Goal: Transaction & Acquisition: Register for event/course

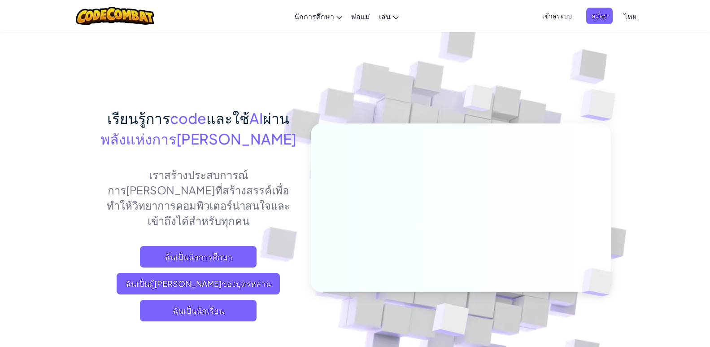
click at [550, 14] on span "เข้าสู่ระบบ" at bounding box center [557, 16] width 40 height 17
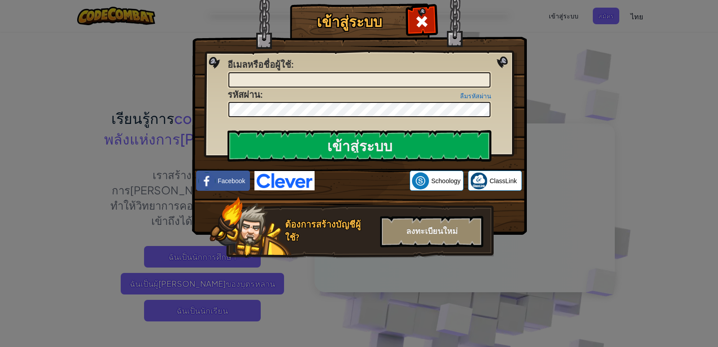
drag, startPoint x: 583, startPoint y: 160, endPoint x: 577, endPoint y: 157, distance: 6.0
click at [582, 159] on div "เข้าสู่ระบบ เกิดข้อผิดพลาด[PERSON_NAME]รู้จัก อีเมลหรือชื่อผู้ใช้ : ลืมรหัสผ่าน…" at bounding box center [359, 173] width 718 height 347
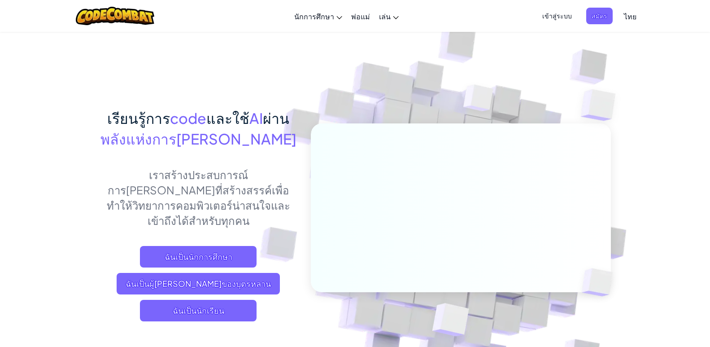
click at [630, 15] on span "ไทย" at bounding box center [630, 16] width 13 height 9
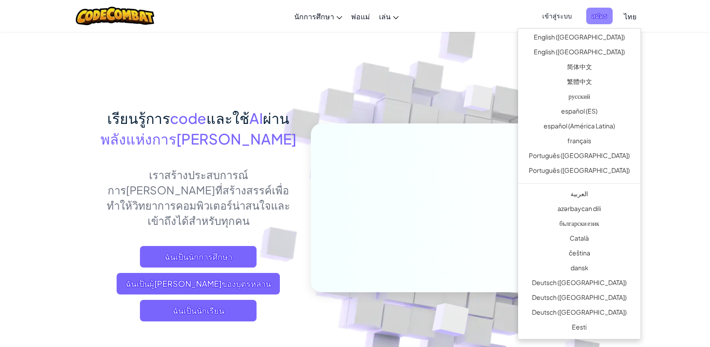
click at [601, 12] on span "สมัคร" at bounding box center [599, 16] width 26 height 17
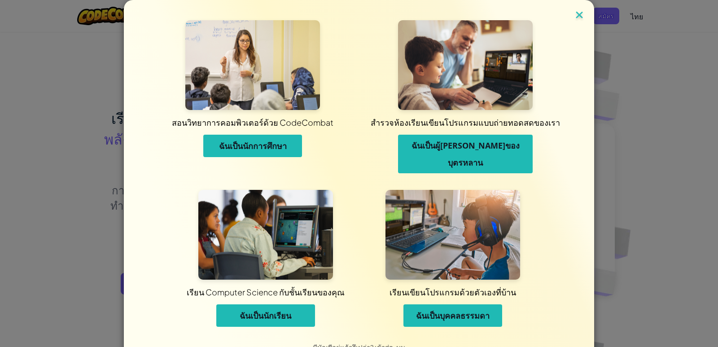
click at [575, 14] on img at bounding box center [579, 15] width 12 height 13
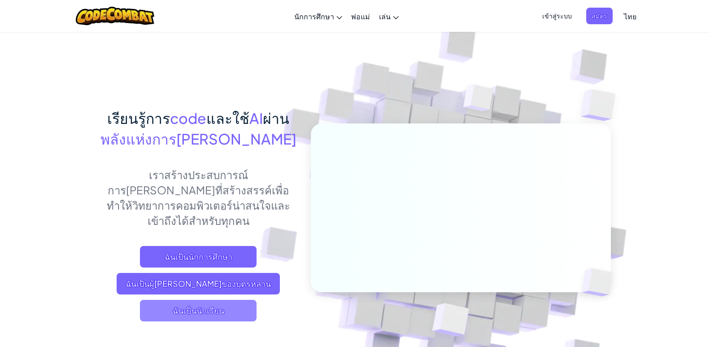
click at [168, 300] on span "ฉันเป็นนักเรียน" at bounding box center [198, 311] width 117 height 22
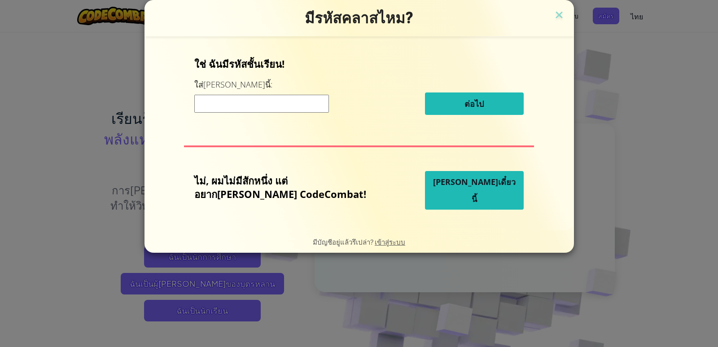
click at [265, 98] on input at bounding box center [261, 104] width 135 height 18
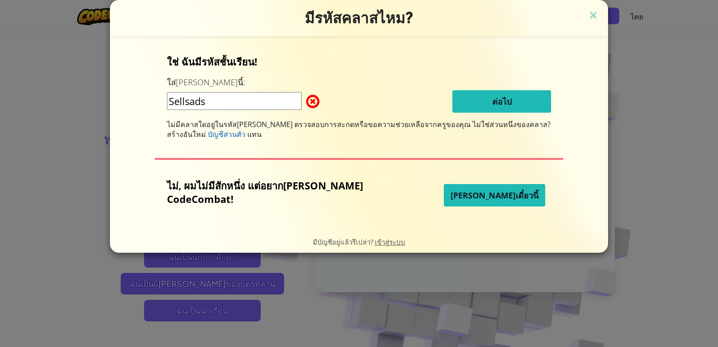
click at [215, 102] on input "Sellsads" at bounding box center [234, 101] width 135 height 18
click at [261, 102] on input "SellSads" at bounding box center [234, 101] width 135 height 18
type input "SellSadS"
click at [251, 102] on input "SellSadS" at bounding box center [234, 101] width 135 height 18
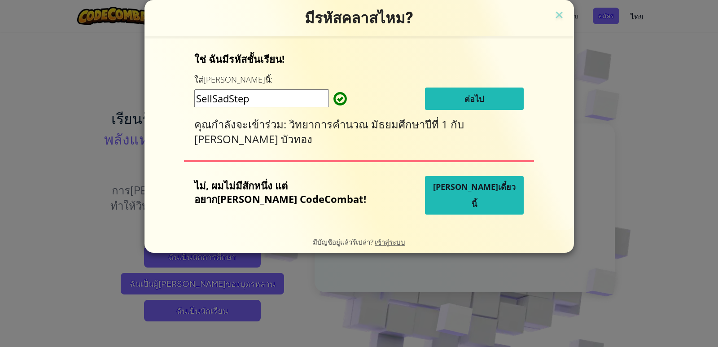
type input "SellSadStep"
click at [461, 92] on button "ต่อไป" at bounding box center [474, 98] width 99 height 22
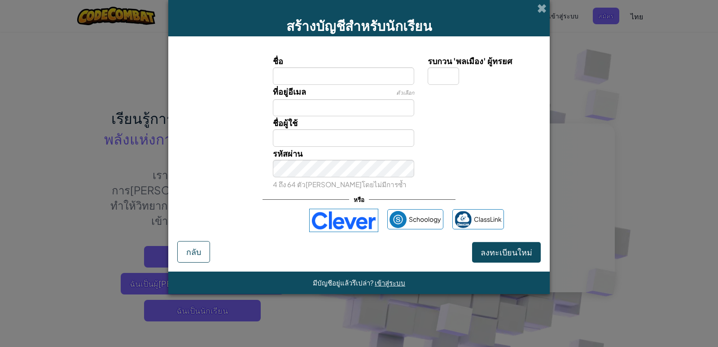
type input "f"
type input "g"
type input "เด็กห[PERSON_NAME]"
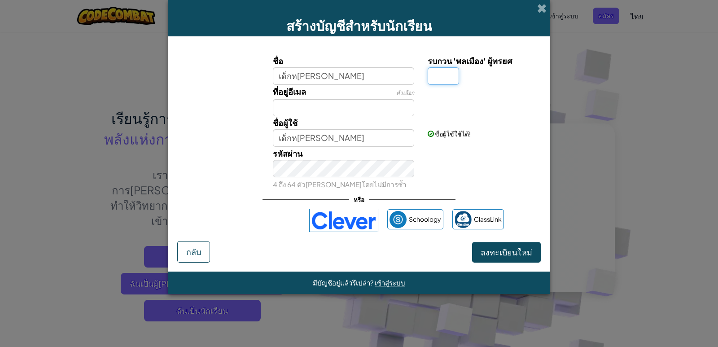
type input "ฺ"
type input "เด็กหญฺฺฺ"
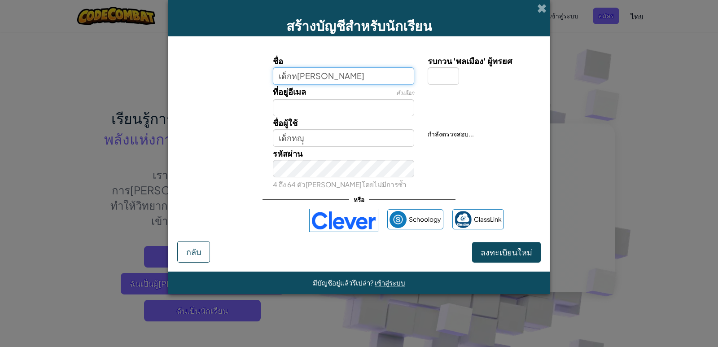
click at [308, 74] on input "เด็กห[PERSON_NAME]" at bounding box center [344, 75] width 142 height 17
type input "เด็กหญฺฺฺฺฺฺฺิง"
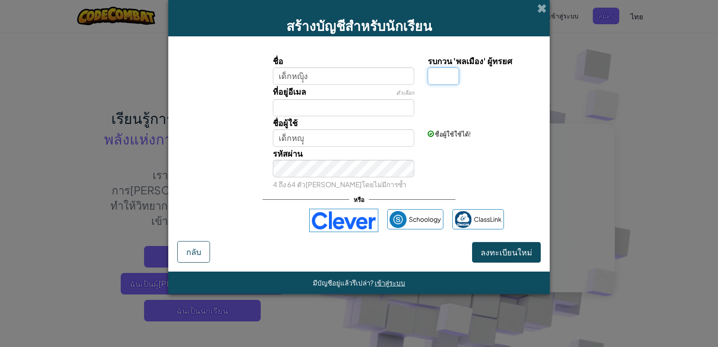
type input "เด็กหญฺฺฺฺฺฺฺิงฺ"
type input "๙"
type input "เด็กหญฺฺฺฺฺฺฺิง"
click at [323, 76] on input "เด็กหญฺฺฺฺฺฺฺิง" at bounding box center [344, 75] width 142 height 17
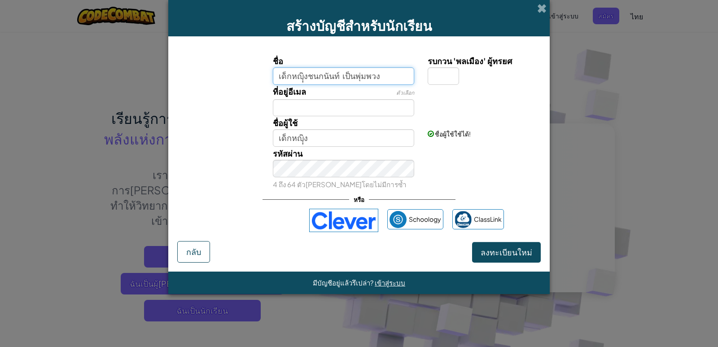
type input "เด็กหญฺฺฺฺฺฺฺิงชนกนันท์ เป็นพุ่มพวง"
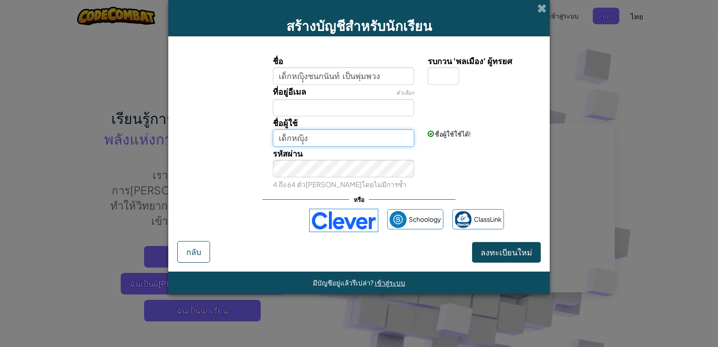
type input "เด็กหญฺฺฺฺฺฺฺิงชนกนันท์ เป็นพุ่มพวง"
click at [351, 138] on input "เด็กหญฺฺฺฺฺฺฺิงชนกนันท์ เป็นพุ่มพวง" at bounding box center [344, 137] width 142 height 17
click at [326, 101] on input "ที่อยู่อีเมล" at bounding box center [344, 107] width 142 height 17
type input "4"
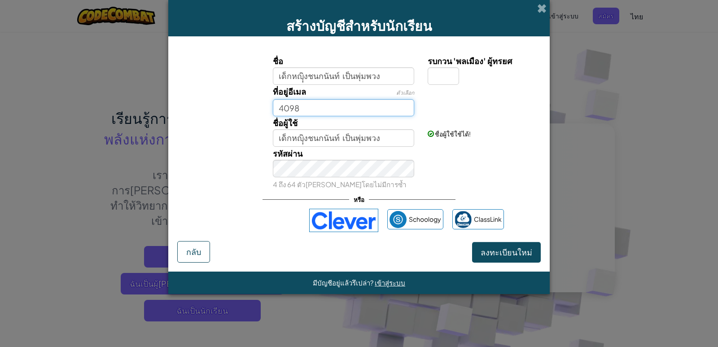
type input "4098"
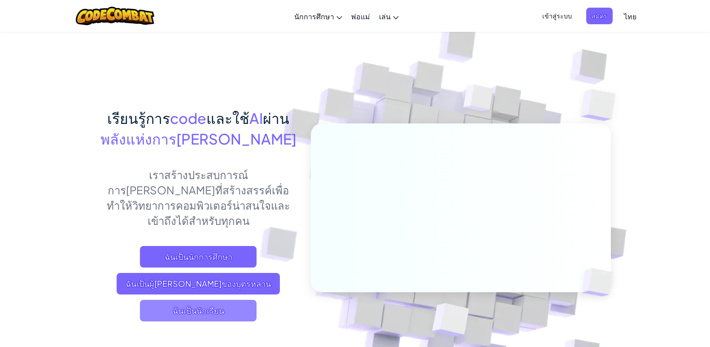
click at [178, 300] on span "ฉันเป็นนักเรียน" at bounding box center [198, 311] width 117 height 22
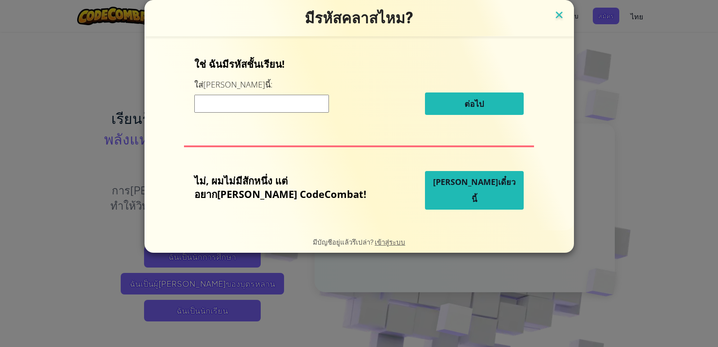
click at [553, 15] on img at bounding box center [559, 15] width 12 height 13
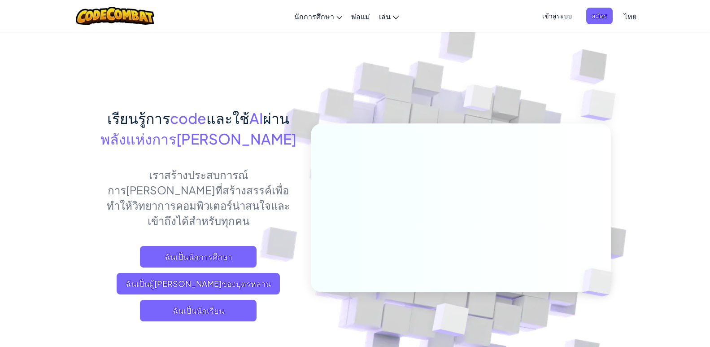
click at [663, 111] on img at bounding box center [455, 197] width 499 height 499
click at [563, 12] on span "เข้าสู่ระบบ" at bounding box center [557, 16] width 40 height 17
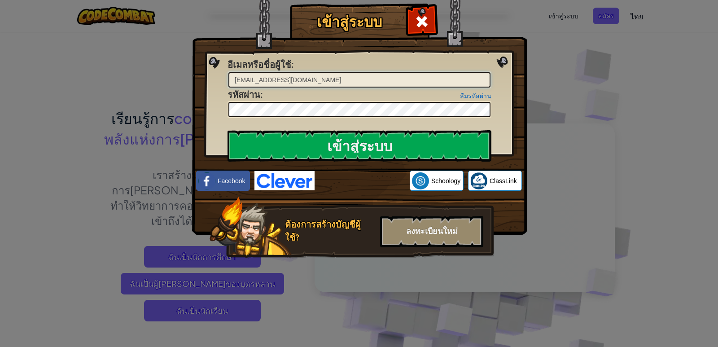
type input "[EMAIL_ADDRESS][DOMAIN_NAME]"
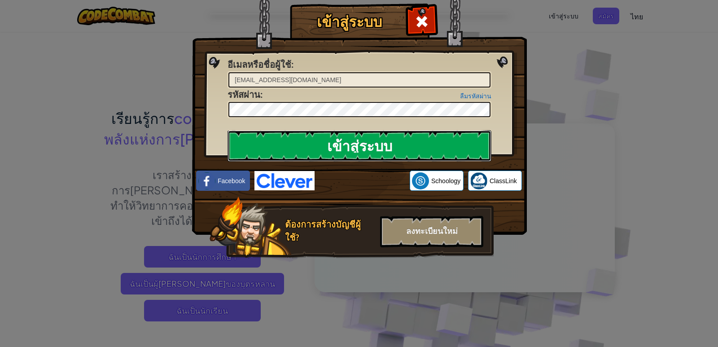
click at [388, 146] on input "เข้าสู่ระบบ" at bounding box center [359, 145] width 264 height 31
